Goal: Navigation & Orientation: Find specific page/section

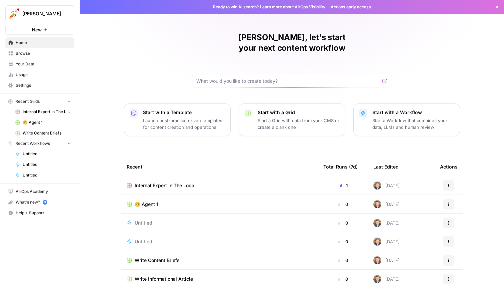
click at [38, 123] on span "🙃 Agent 1" at bounding box center [47, 122] width 49 height 6
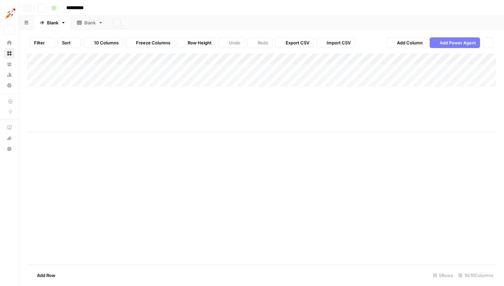
click at [39, 135] on div "Add Column" at bounding box center [261, 158] width 469 height 211
click at [42, 8] on icon "button" at bounding box center [42, 8] width 4 height 4
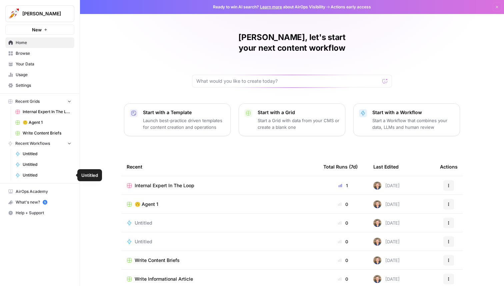
click at [37, 160] on link "Untitled" at bounding box center [43, 164] width 62 height 11
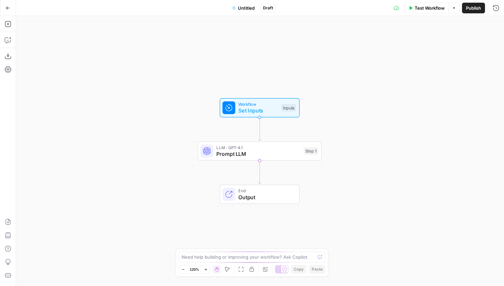
click at [6, 7] on icon "button" at bounding box center [8, 8] width 5 height 5
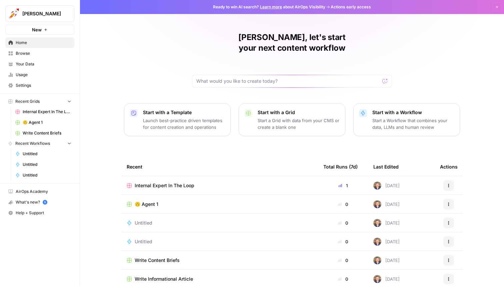
click at [33, 62] on span "Your Data" at bounding box center [44, 64] width 56 height 6
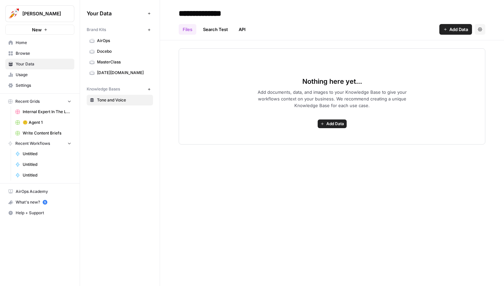
click at [347, 35] on header "**********" at bounding box center [332, 20] width 344 height 40
